Goal: Transaction & Acquisition: Purchase product/service

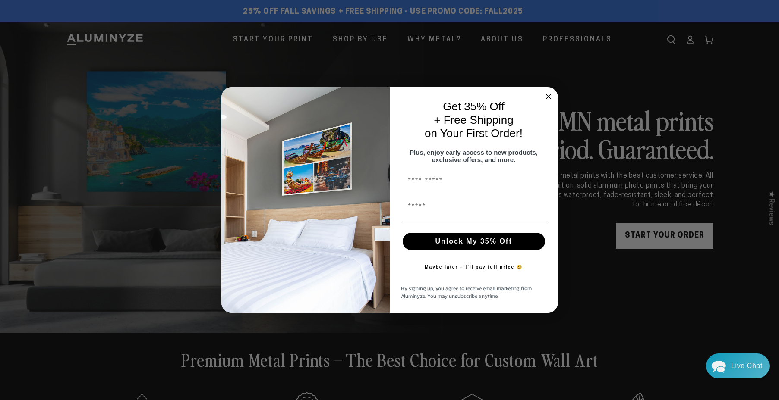
click at [549, 92] on circle "Close dialog" at bounding box center [548, 97] width 10 height 10
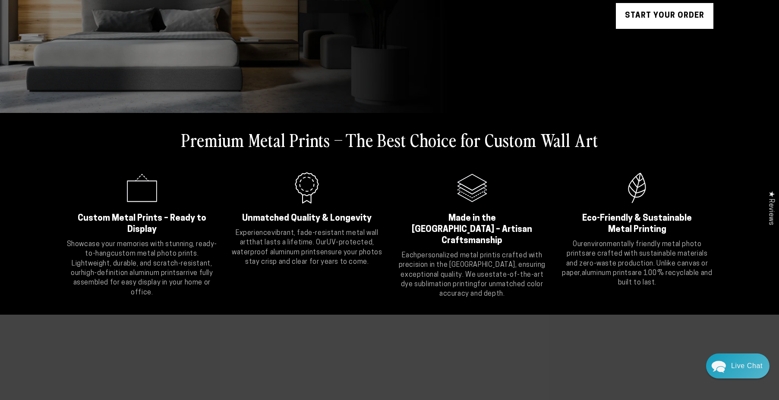
scroll to position [181, 0]
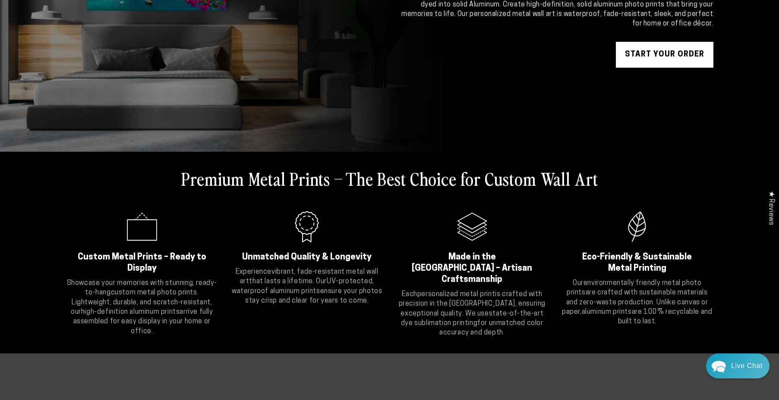
click at [656, 53] on link "START YOUR Order" at bounding box center [664, 55] width 97 height 26
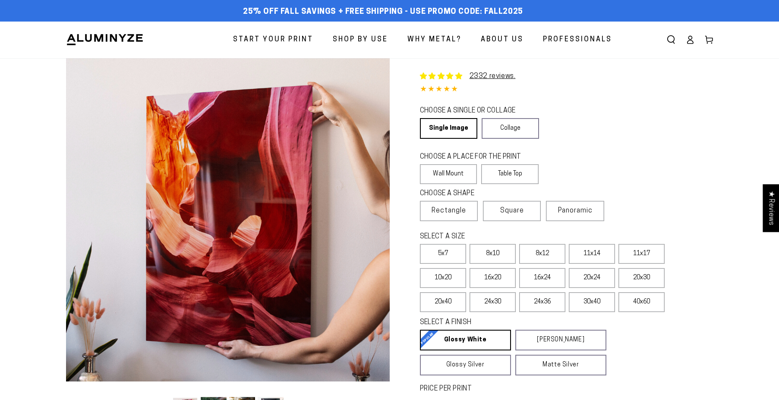
select select "**********"
click at [509, 127] on link "Collage" at bounding box center [509, 128] width 57 height 21
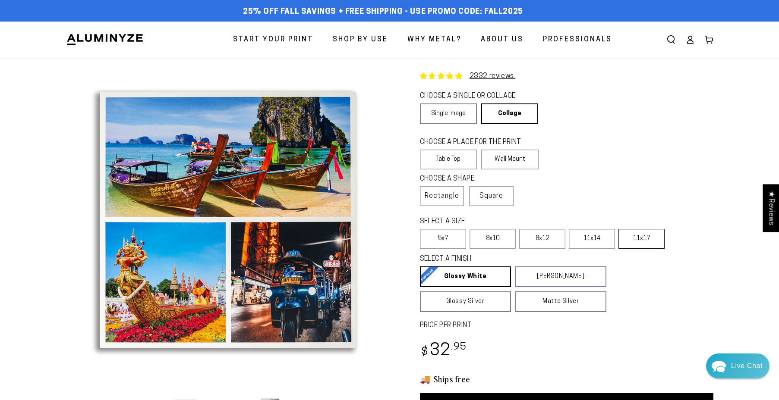
click at [644, 240] on label "11x17" at bounding box center [641, 239] width 46 height 20
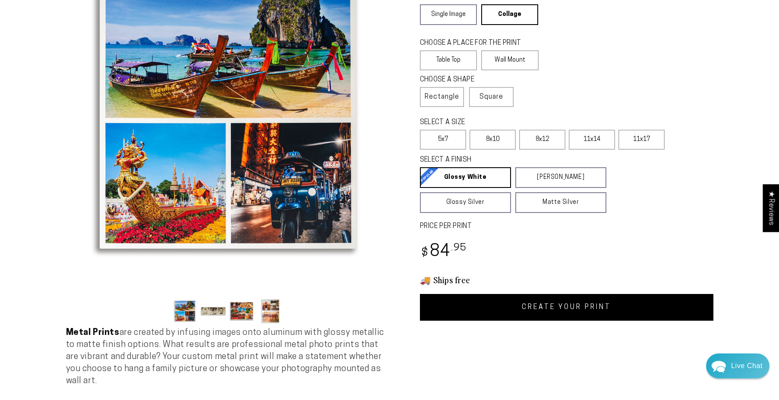
scroll to position [105, 0]
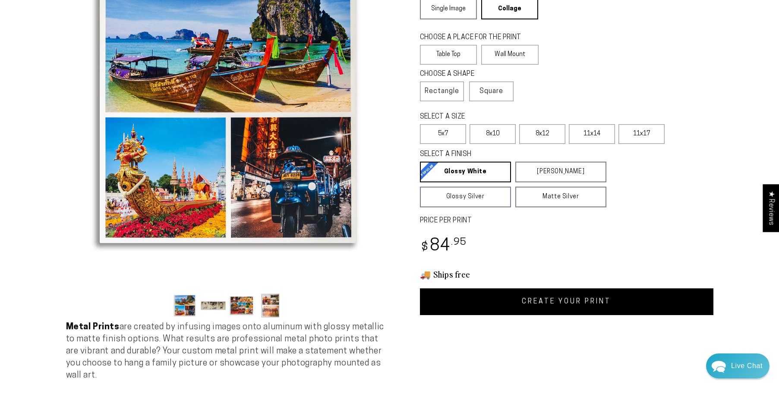
click at [554, 304] on link "CREATE YOUR PRINT" at bounding box center [566, 302] width 293 height 27
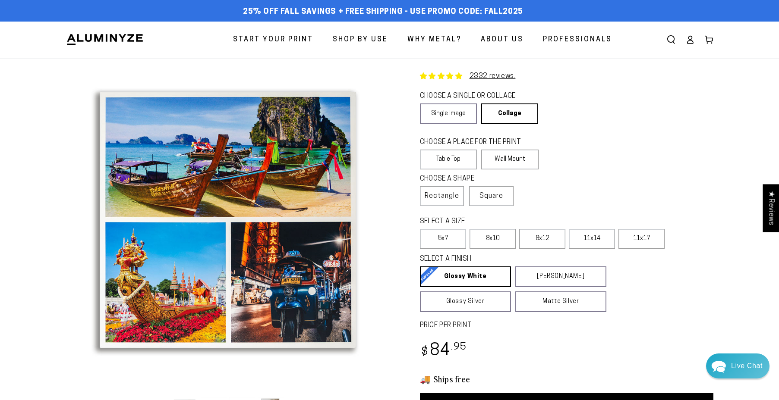
scroll to position [0, 0]
click at [511, 116] on link "Collage" at bounding box center [508, 114] width 56 height 21
click at [505, 161] on label "Wall Mount" at bounding box center [509, 160] width 57 height 20
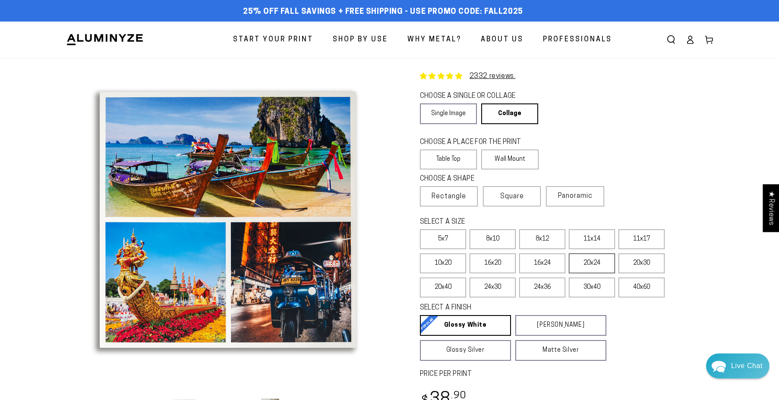
click at [586, 268] on label "20x24" at bounding box center [591, 264] width 46 height 20
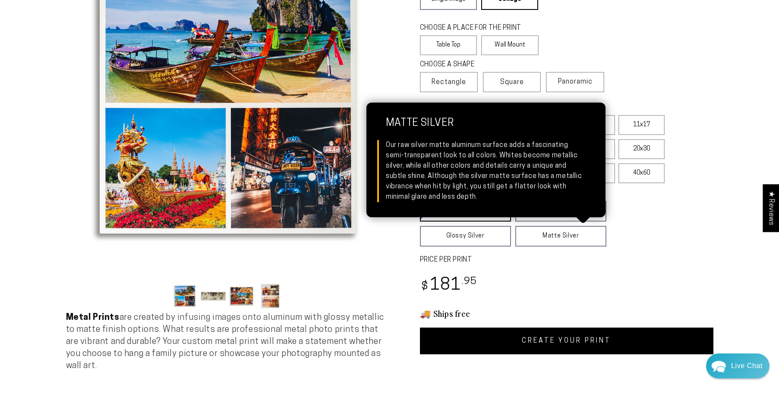
scroll to position [116, 0]
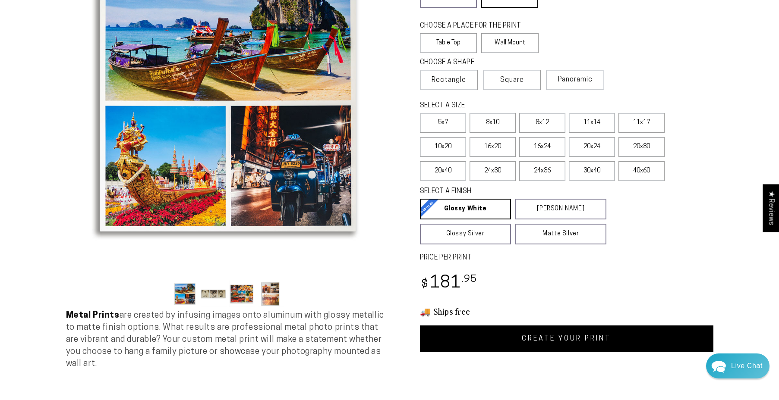
click at [553, 337] on link "CREATE YOUR PRINT" at bounding box center [566, 339] width 293 height 27
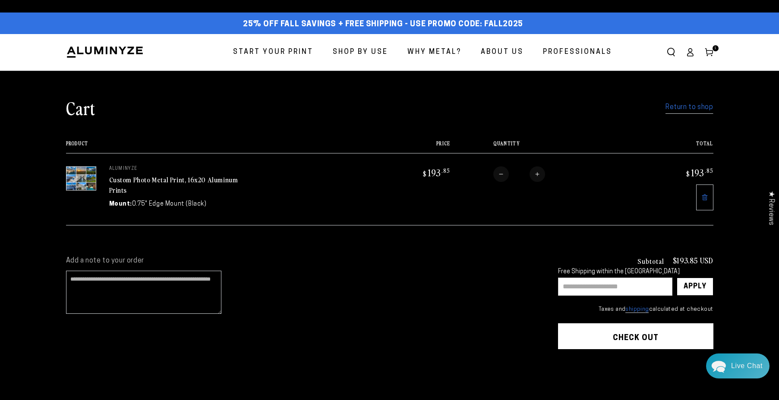
click at [174, 182] on link "Custom Photo Metal Print, 16x20 Aluminum Prints" at bounding box center [173, 185] width 129 height 21
